Goal: Task Accomplishment & Management: Manage account settings

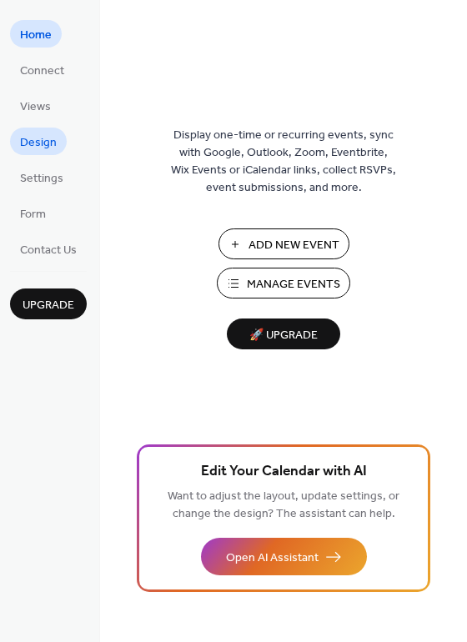
click at [49, 153] on link "Design" at bounding box center [38, 142] width 57 height 28
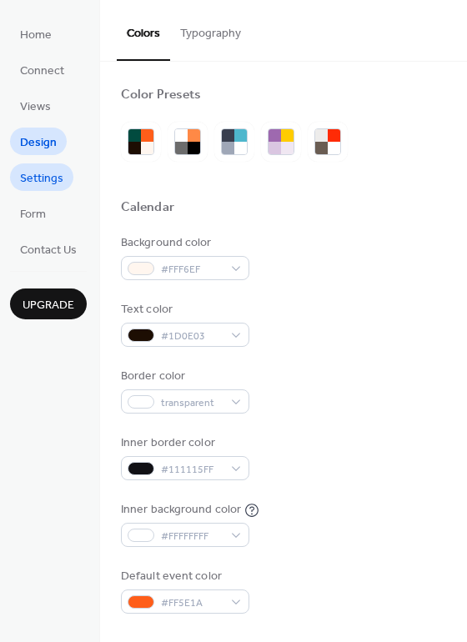
click at [44, 179] on span "Settings" at bounding box center [41, 179] width 43 height 18
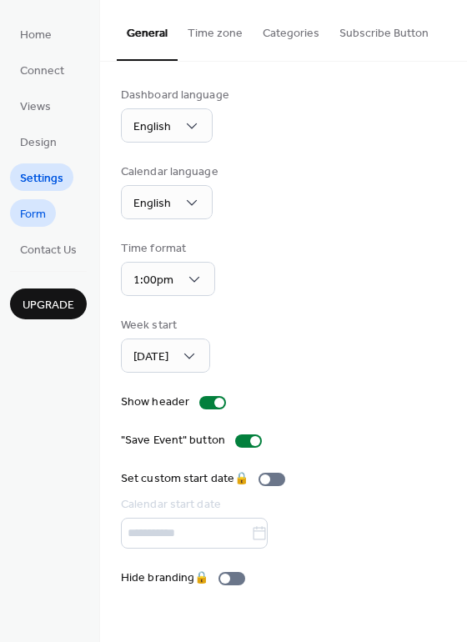
click at [46, 204] on link "Form" at bounding box center [33, 213] width 46 height 28
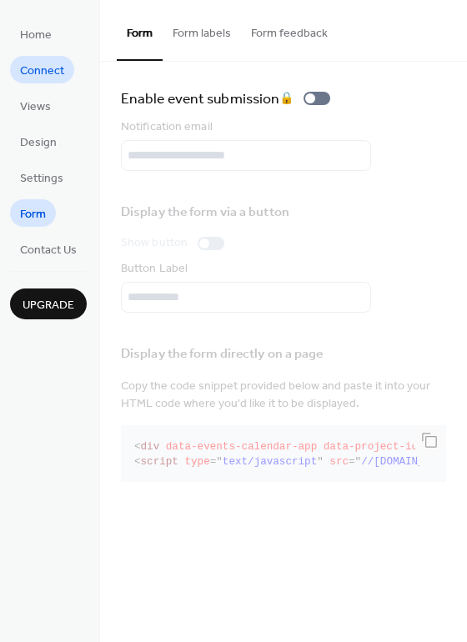
click at [50, 76] on span "Connect" at bounding box center [42, 72] width 44 height 18
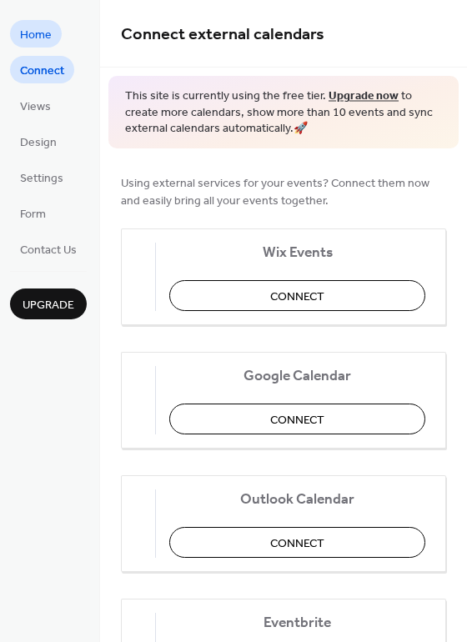
click at [50, 47] on link "Home" at bounding box center [36, 34] width 52 height 28
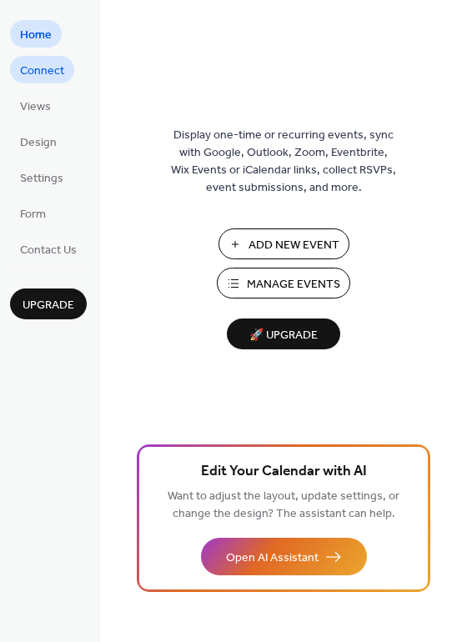
click at [49, 77] on span "Connect" at bounding box center [42, 72] width 44 height 18
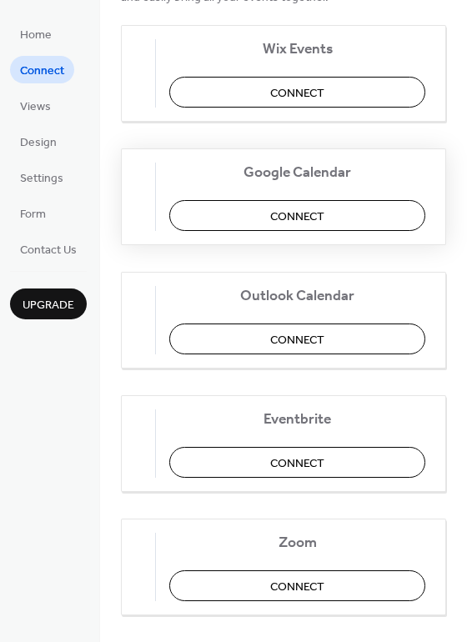
scroll to position [180, 0]
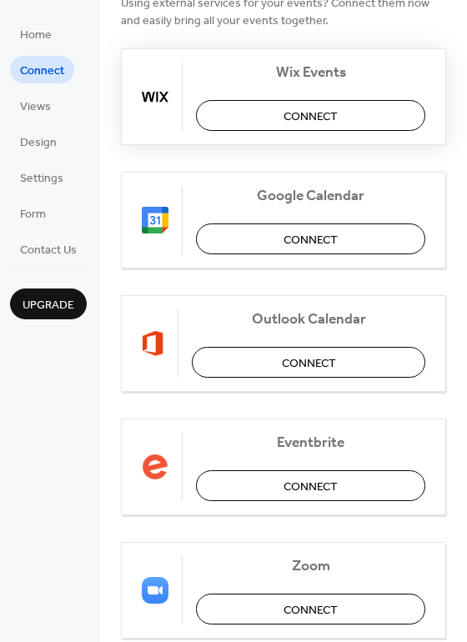
click at [296, 110] on span "Connect" at bounding box center [311, 117] width 54 height 18
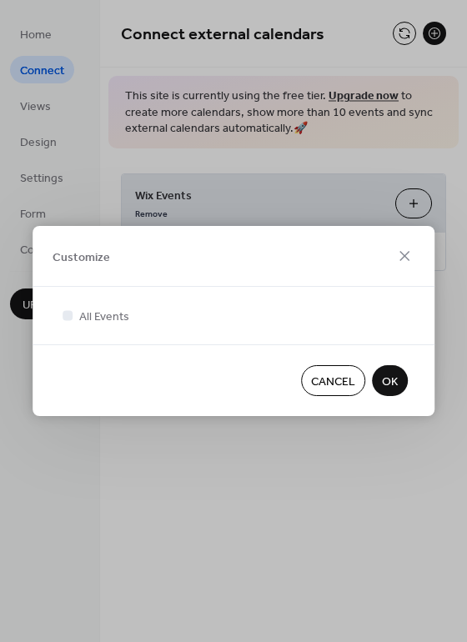
click at [391, 390] on span "OK" at bounding box center [390, 383] width 16 height 18
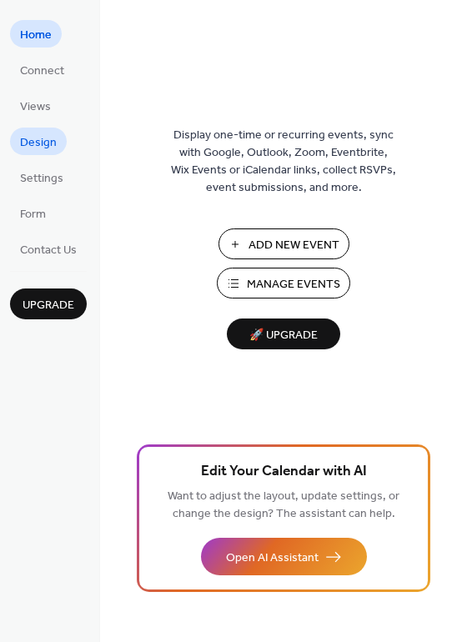
click at [33, 137] on span "Design" at bounding box center [38, 143] width 37 height 18
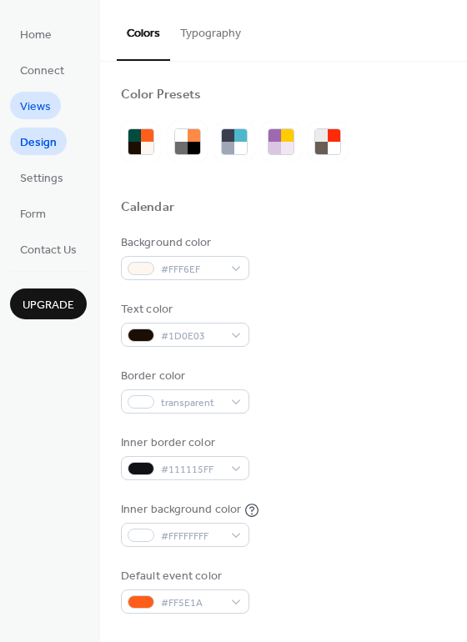
click at [37, 112] on span "Views" at bounding box center [35, 107] width 31 height 18
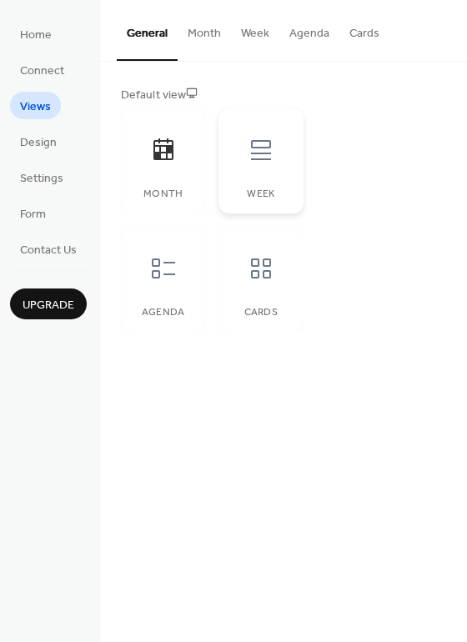
click at [263, 168] on div at bounding box center [261, 150] width 50 height 50
click at [179, 283] on div at bounding box center [163, 269] width 50 height 50
click at [168, 162] on icon at bounding box center [163, 150] width 27 height 27
click at [239, 277] on div at bounding box center [261, 269] width 50 height 50
click at [46, 151] on span "Design" at bounding box center [38, 143] width 37 height 18
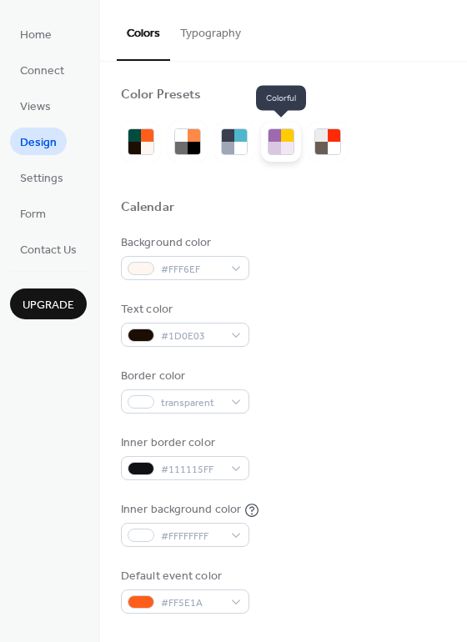
click at [287, 147] on div at bounding box center [287, 148] width 13 height 13
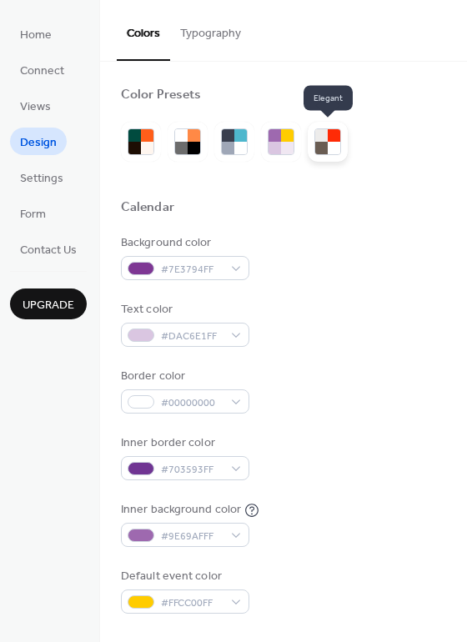
click at [330, 139] on div at bounding box center [334, 135] width 13 height 13
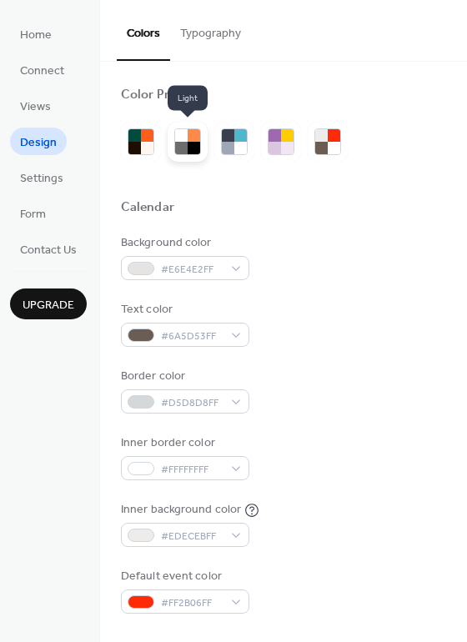
click at [175, 150] on div at bounding box center [181, 148] width 13 height 13
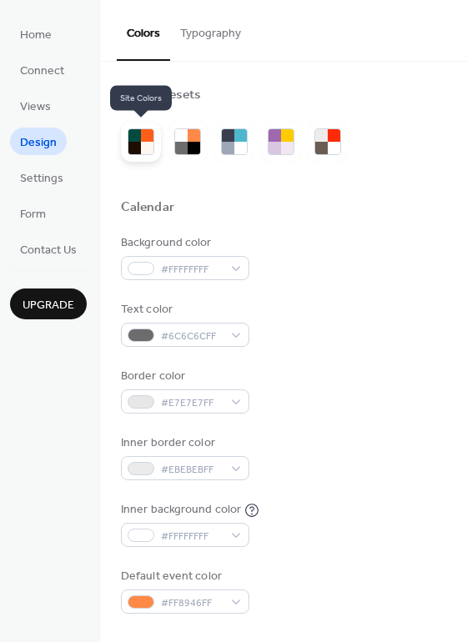
click at [138, 148] on div at bounding box center [134, 148] width 13 height 13
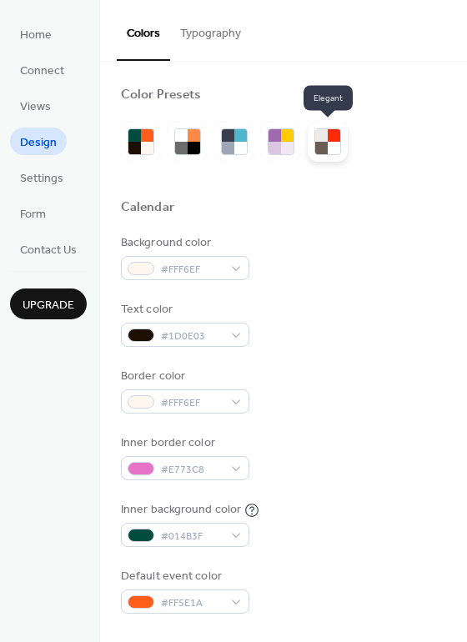
click at [312, 138] on div at bounding box center [328, 142] width 40 height 40
